Goal: Task Accomplishment & Management: Manage account settings

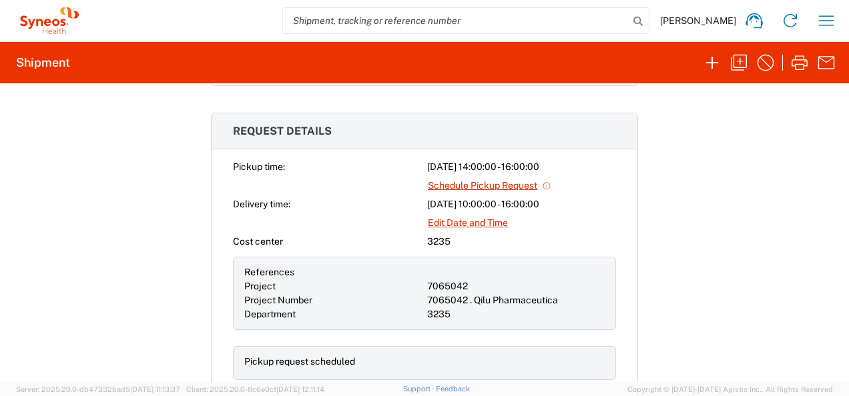
scroll to position [499, 0]
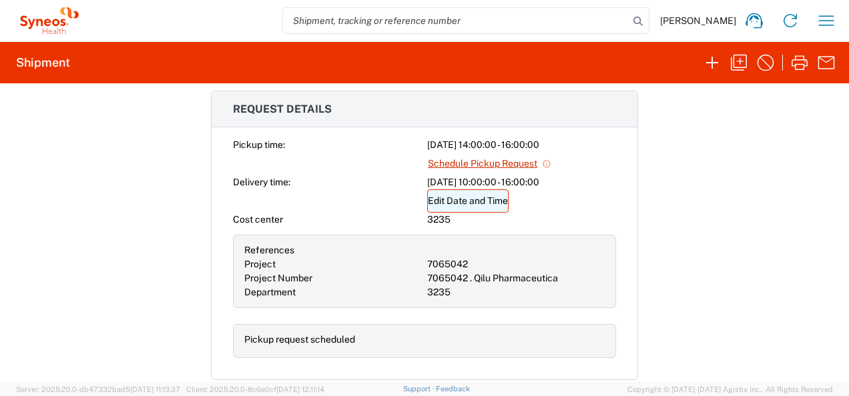
click at [488, 195] on link "Edit Date and Time" at bounding box center [467, 201] width 81 height 23
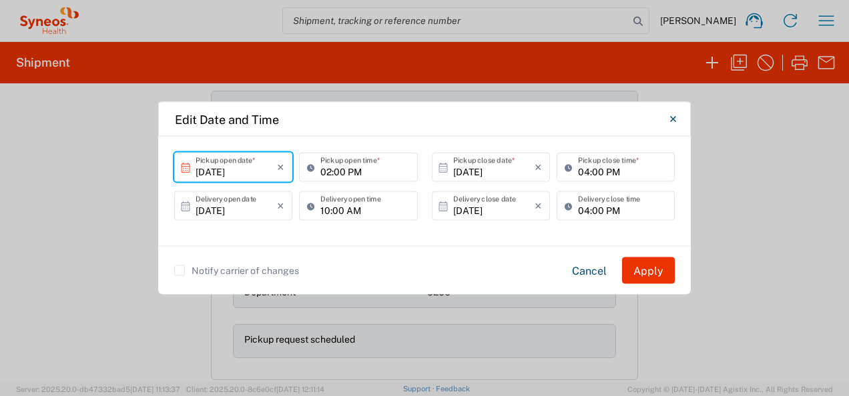
click at [250, 167] on input "[DATE]" at bounding box center [236, 166] width 81 height 23
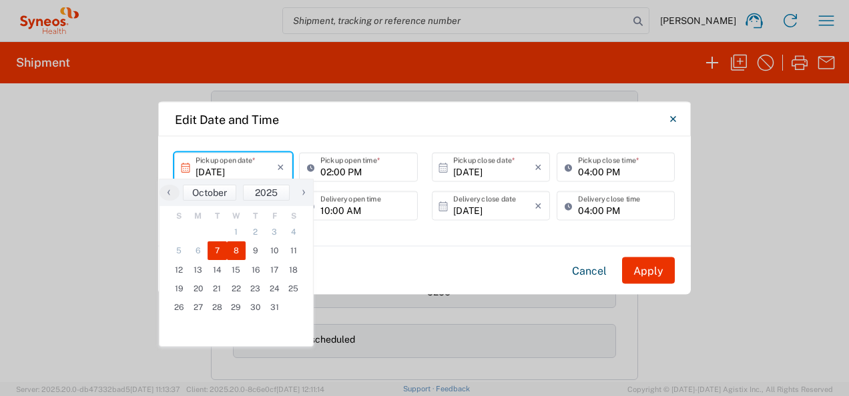
click at [236, 246] on span "8" at bounding box center [236, 251] width 19 height 19
type input "[DATE]"
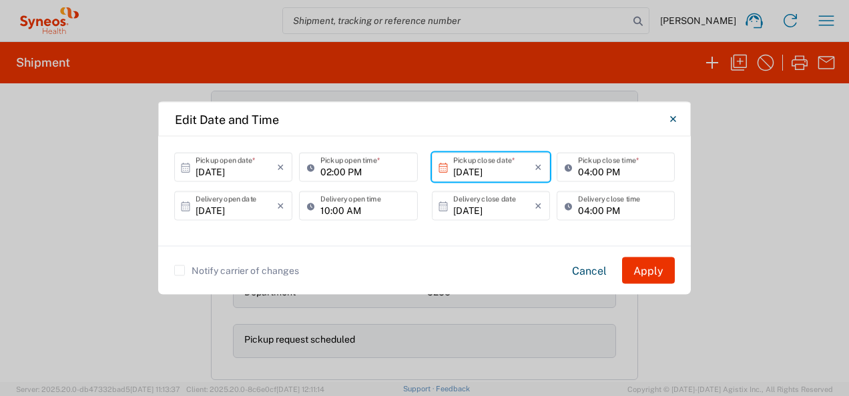
click at [371, 176] on input "02:00 PM" at bounding box center [364, 166] width 89 height 23
click at [370, 174] on input "10:00 PM" at bounding box center [364, 166] width 89 height 23
type input "10:00 AM"
click at [605, 171] on input "04:00 PM" at bounding box center [622, 166] width 89 height 23
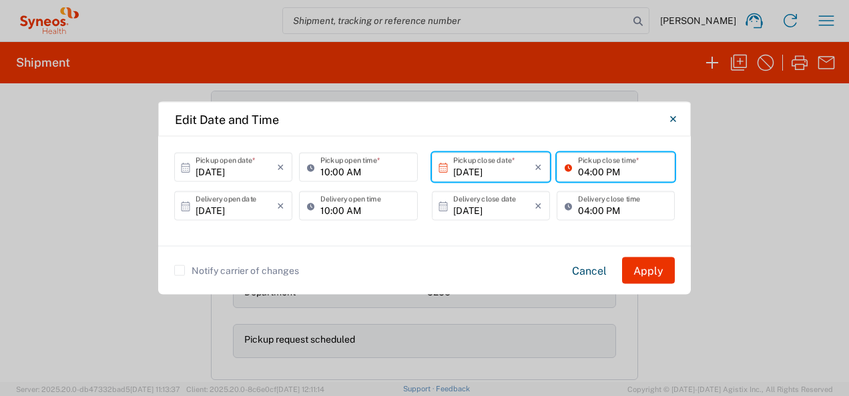
click at [587, 170] on input "04:00 PM" at bounding box center [622, 166] width 89 height 23
type input "03:00 PM"
click at [242, 208] on input "[DATE]" at bounding box center [236, 205] width 81 height 23
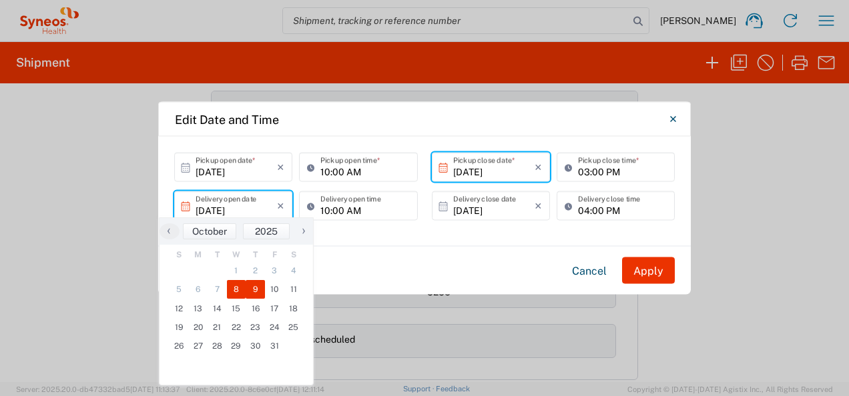
click at [258, 289] on span "9" at bounding box center [255, 289] width 19 height 19
type input "[DATE]"
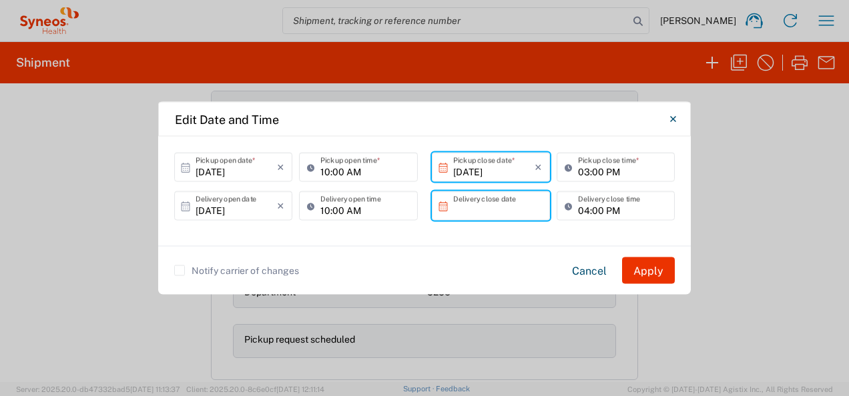
click at [505, 206] on input "text" at bounding box center [493, 205] width 81 height 23
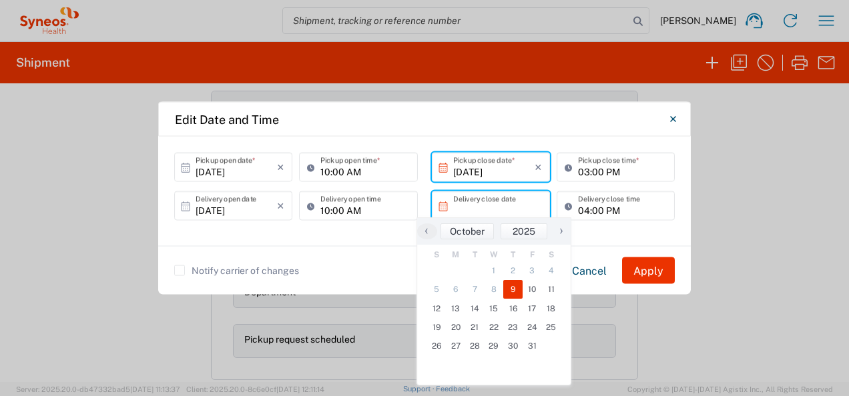
click at [518, 290] on span "9" at bounding box center [512, 289] width 19 height 19
type input "[DATE]"
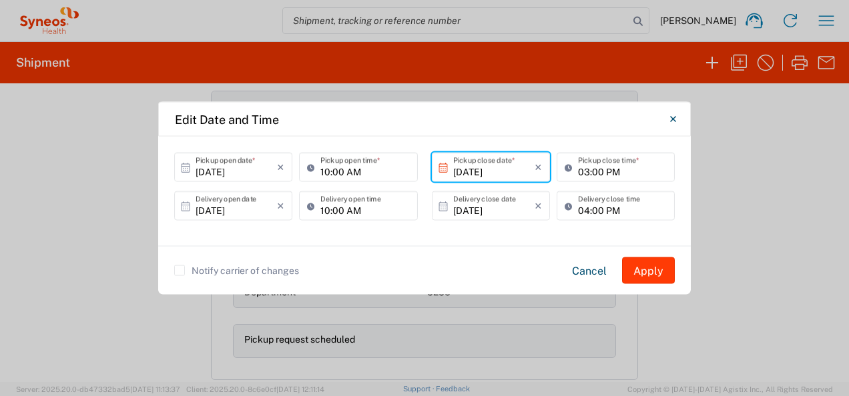
click at [649, 276] on button "Apply" at bounding box center [648, 271] width 53 height 27
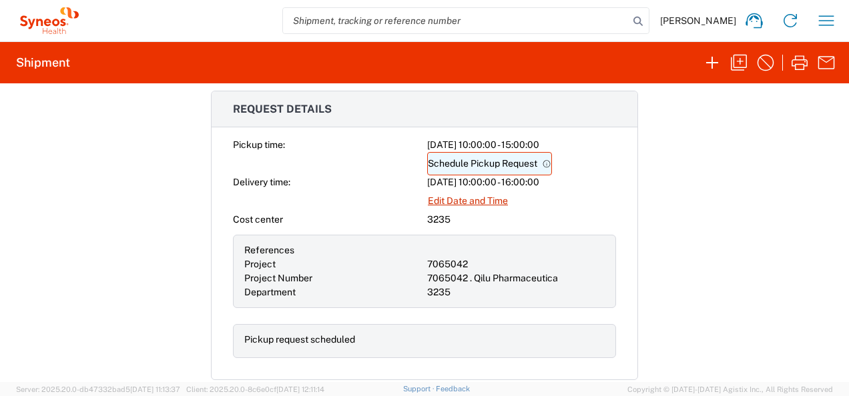
click at [499, 161] on link "Schedule Pickup Request" at bounding box center [489, 163] width 125 height 23
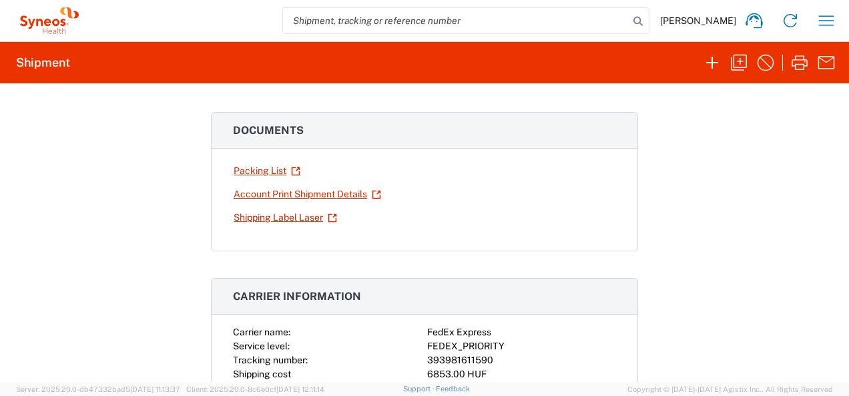
scroll to position [0, 0]
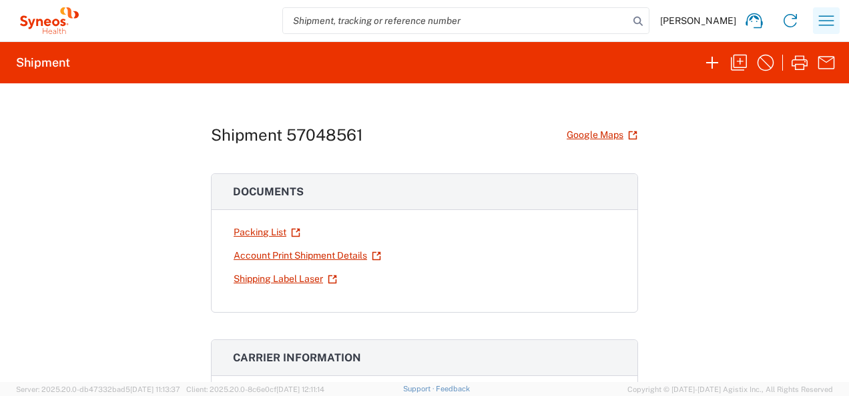
click at [820, 24] on icon "button" at bounding box center [826, 20] width 21 height 21
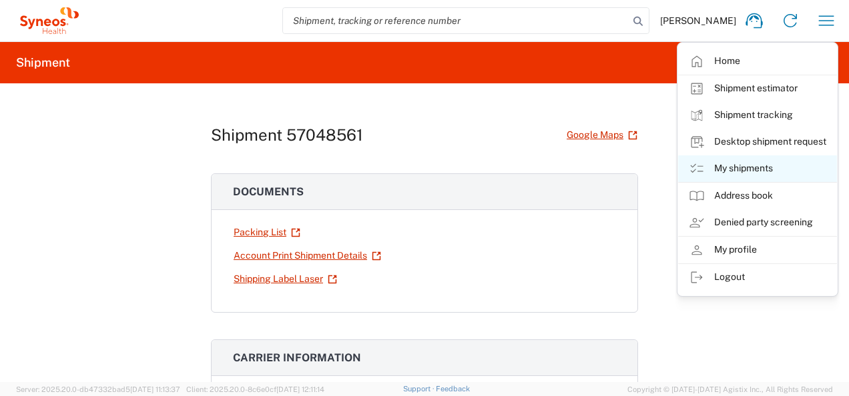
click at [739, 166] on link "My shipments" at bounding box center [757, 168] width 159 height 27
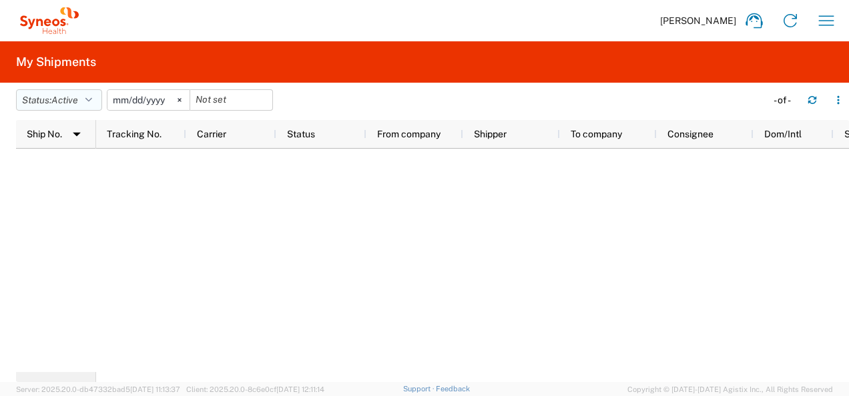
click at [63, 104] on span "Active" at bounding box center [64, 100] width 27 height 11
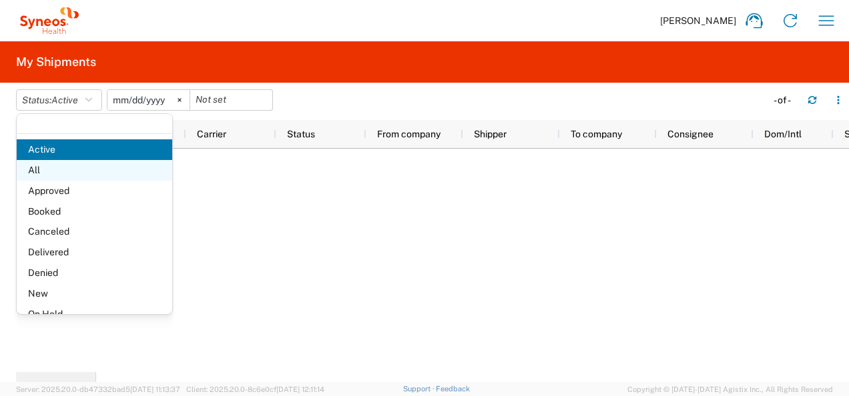
click at [41, 172] on span "All" at bounding box center [94, 170] width 155 height 21
